Goal: Find specific page/section: Find specific page/section

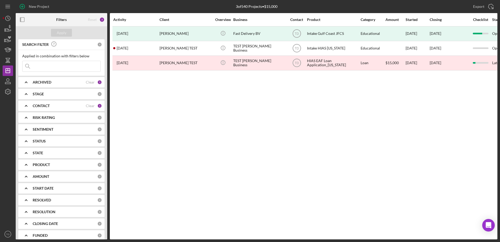
click at [81, 66] on input at bounding box center [61, 66] width 78 height 10
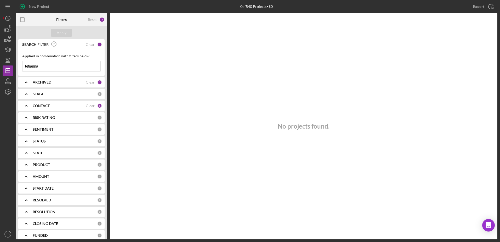
drag, startPoint x: 80, startPoint y: 66, endPoint x: 20, endPoint y: 65, distance: 60.4
click at [20, 65] on div "Applied in combination with filters below tetianna Icon/Menu Close" at bounding box center [61, 63] width 86 height 26
type input "a"
drag, startPoint x: 42, startPoint y: 67, endPoint x: 7, endPoint y: 70, distance: 34.6
click at [7, 70] on div "New Project 0 of 540 Projects • $0 Export Icon/Export Filters Reset 3 Apply SEA…" at bounding box center [250, 119] width 495 height 239
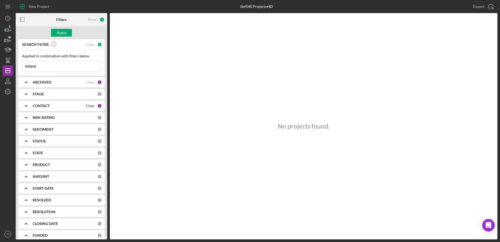
type input "tetiana"
click at [92, 106] on div "Clear" at bounding box center [90, 106] width 9 height 4
click at [69, 34] on button "Apply" at bounding box center [61, 33] width 21 height 8
